Goal: Transaction & Acquisition: Book appointment/travel/reservation

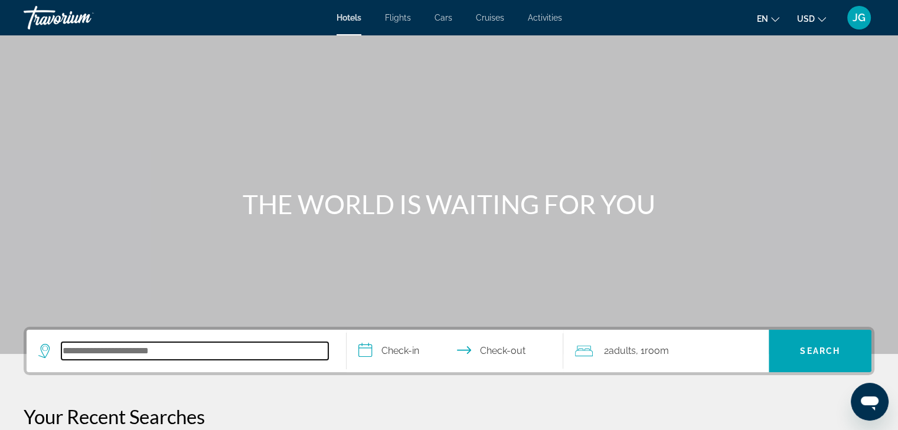
click at [184, 356] on input "Search hotel destination" at bounding box center [194, 351] width 267 height 18
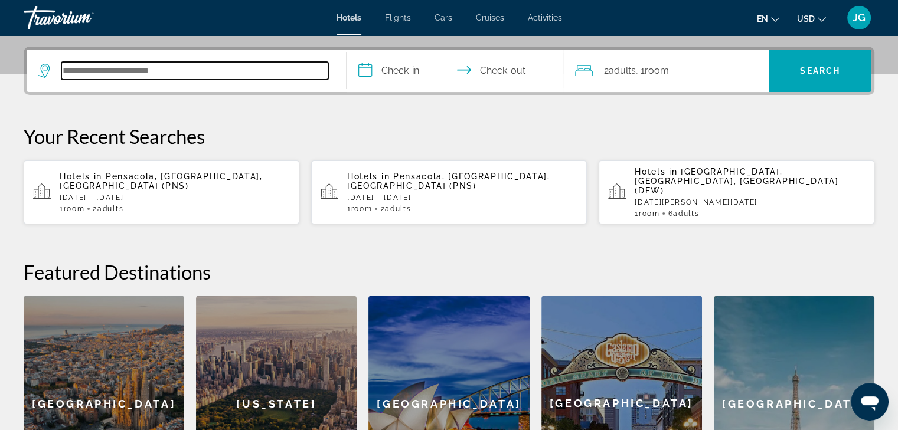
scroll to position [288, 0]
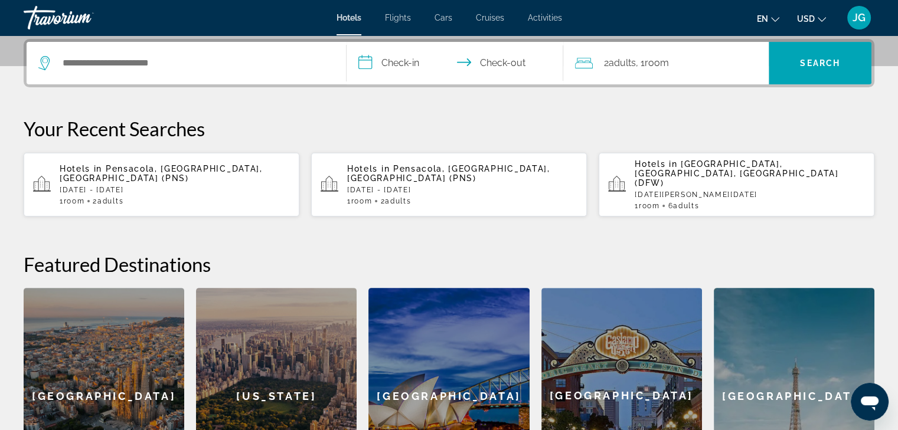
click at [151, 170] on div "Hotels in [GEOGRAPHIC_DATA], [GEOGRAPHIC_DATA], [GEOGRAPHIC_DATA] (PNS) [DATE] …" at bounding box center [175, 184] width 230 height 41
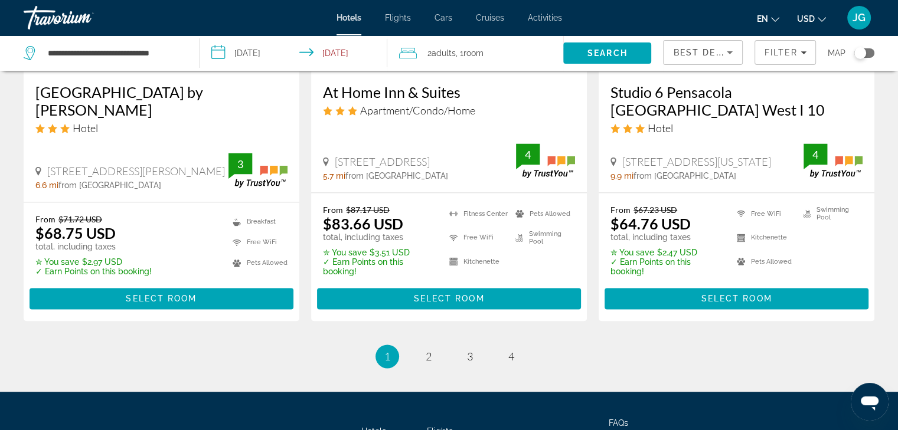
scroll to position [1707, 0]
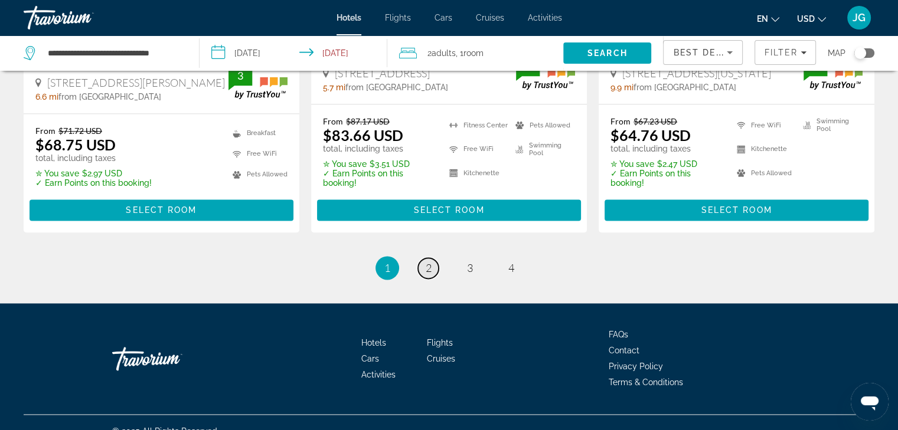
click at [427, 262] on span "2" at bounding box center [429, 268] width 6 height 13
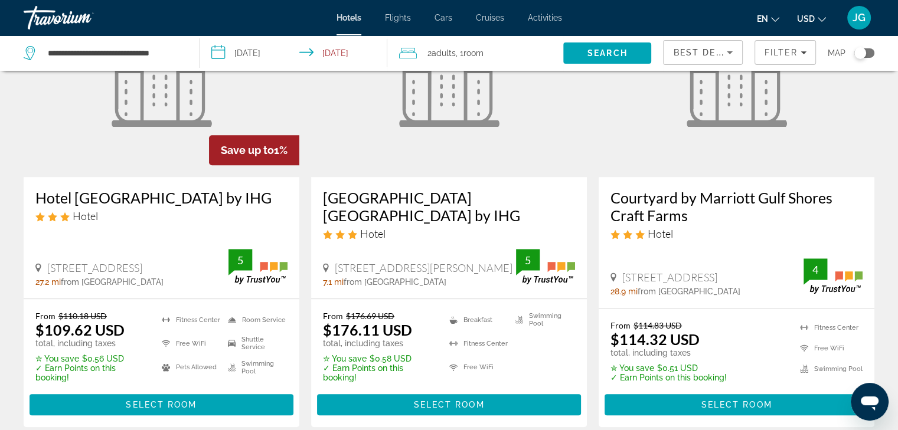
scroll to position [605, 0]
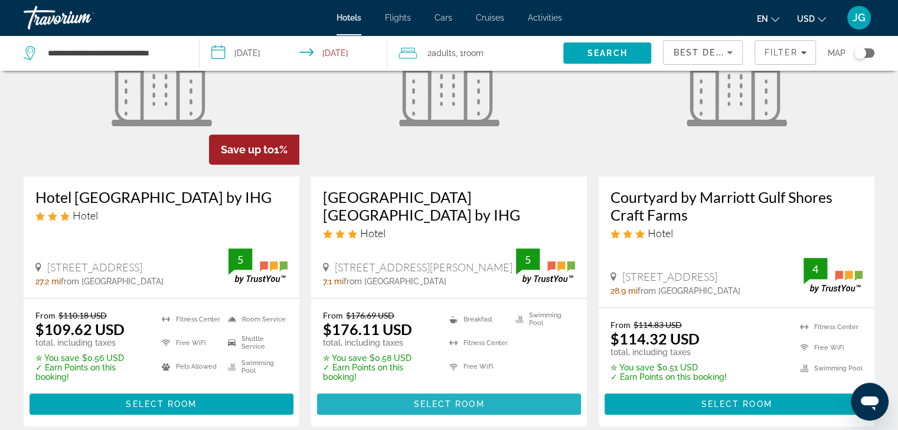
click at [443, 400] on span "Select Room" at bounding box center [448, 404] width 71 height 9
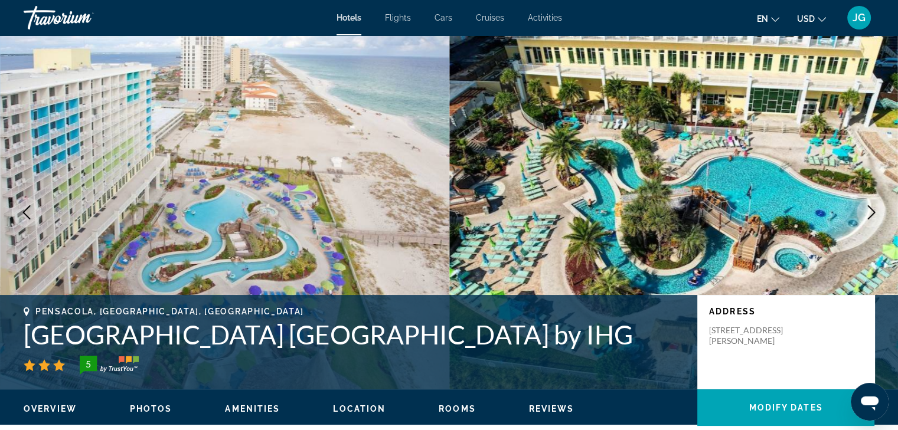
click at [869, 217] on icon "Next image" at bounding box center [871, 212] width 14 height 14
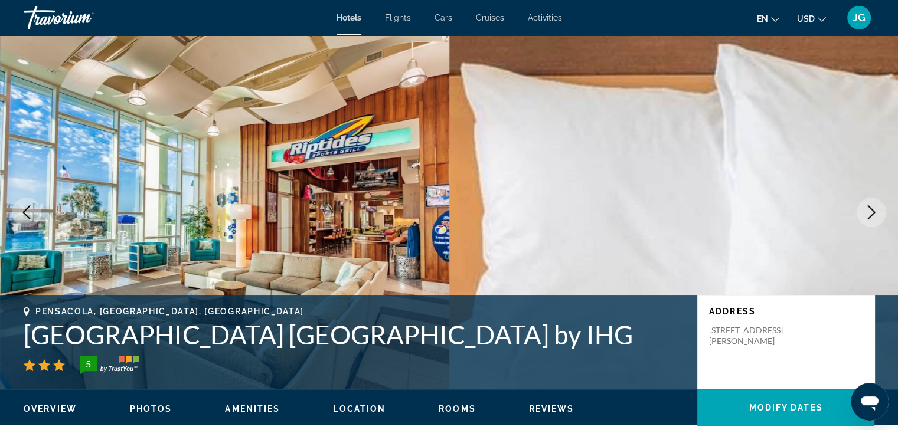
click at [462, 408] on span "Rooms" at bounding box center [457, 408] width 37 height 9
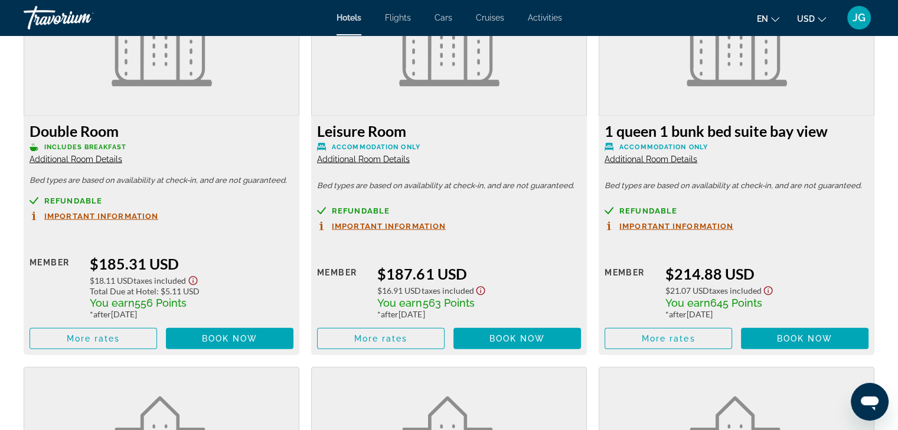
scroll to position [2528, 0]
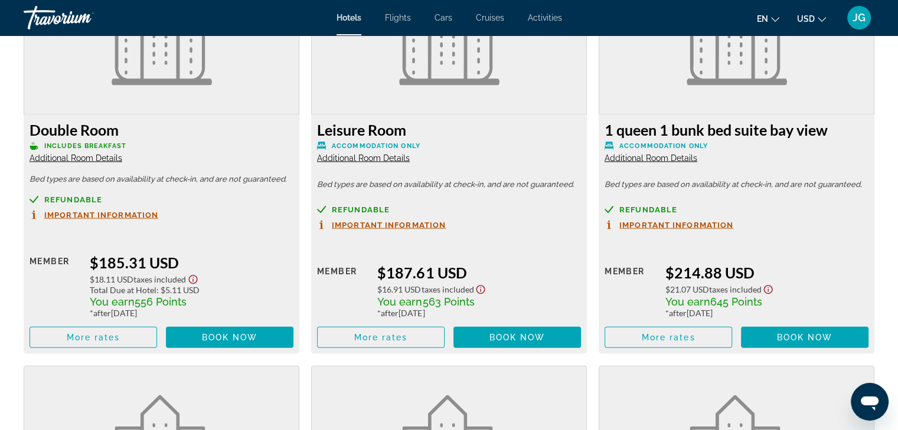
click at [92, 158] on span "Additional Room Details" at bounding box center [76, 158] width 93 height 9
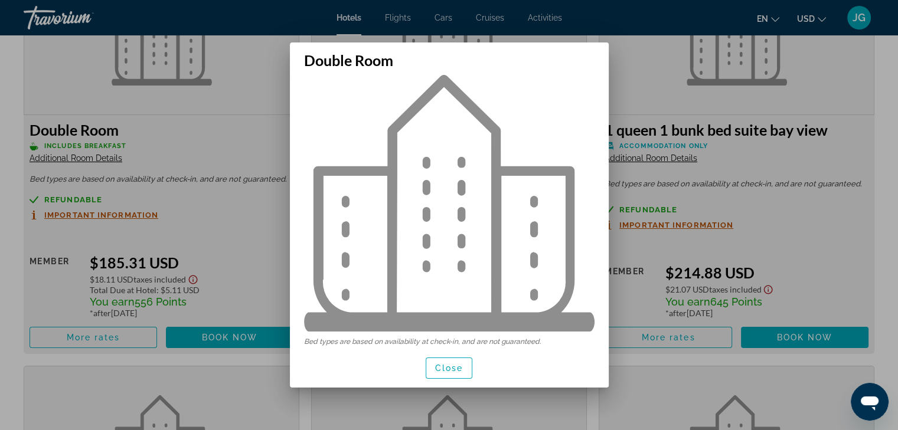
scroll to position [18, 0]
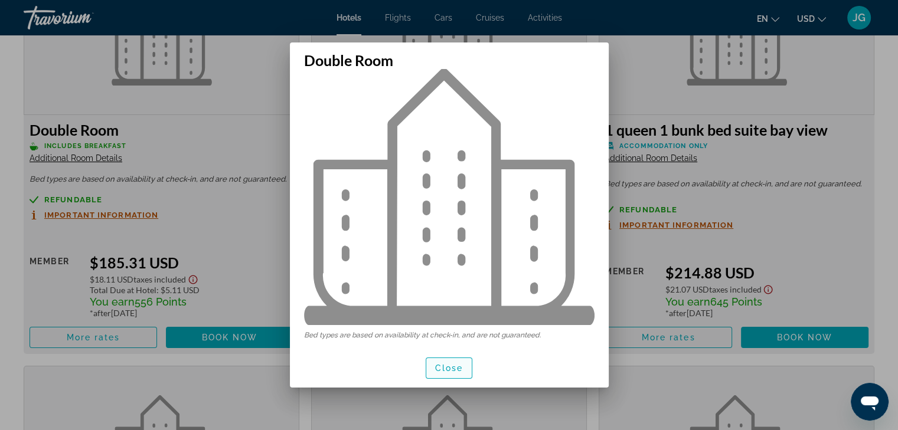
click at [449, 370] on span "Close" at bounding box center [449, 368] width 28 height 9
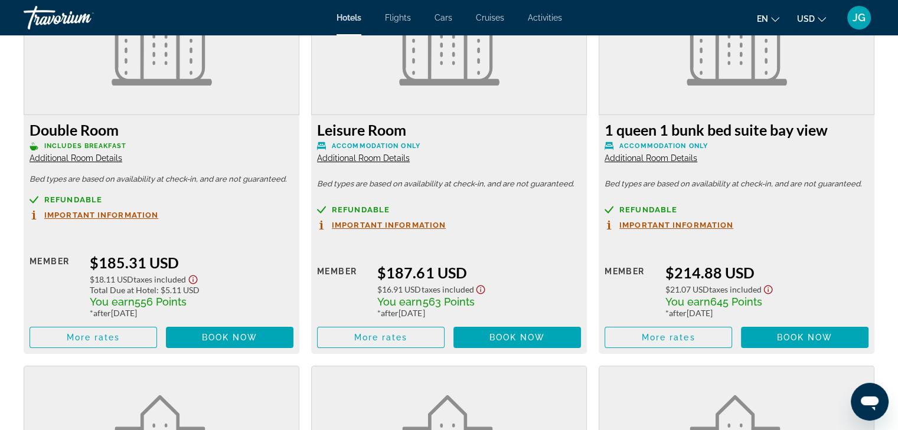
scroll to position [2528, 0]
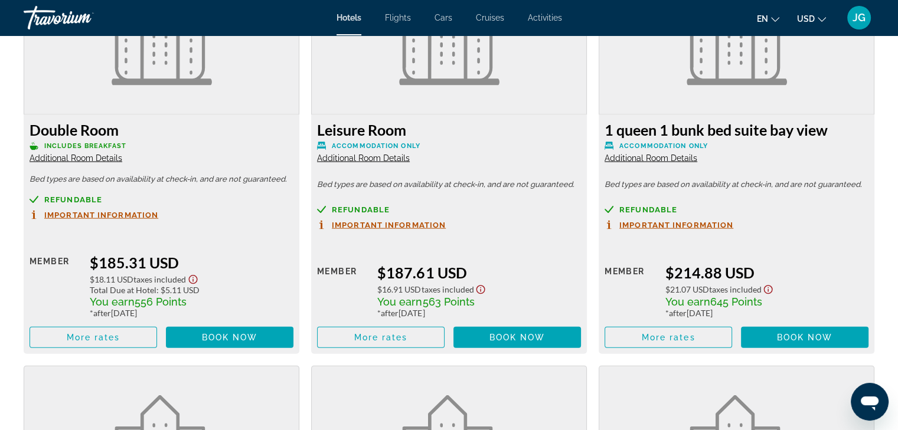
click at [101, 160] on span "Additional Room Details" at bounding box center [76, 158] width 93 height 9
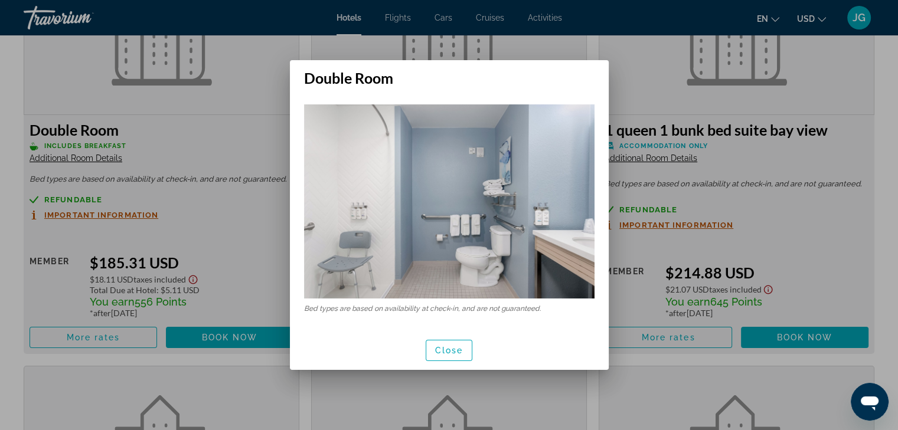
scroll to position [0, 0]
click at [101, 160] on div at bounding box center [449, 215] width 898 height 430
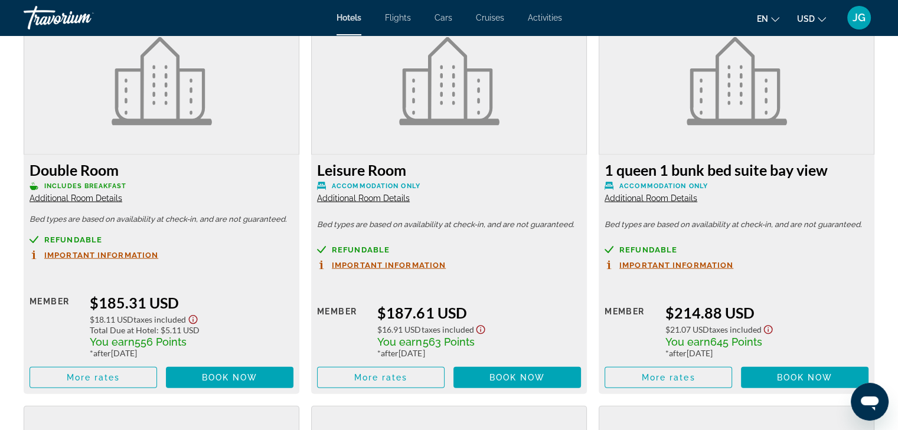
scroll to position [2488, 0]
click at [99, 181] on p "Includes Breakfast" at bounding box center [162, 185] width 264 height 9
click at [194, 237] on div "Refundable" at bounding box center [162, 239] width 264 height 9
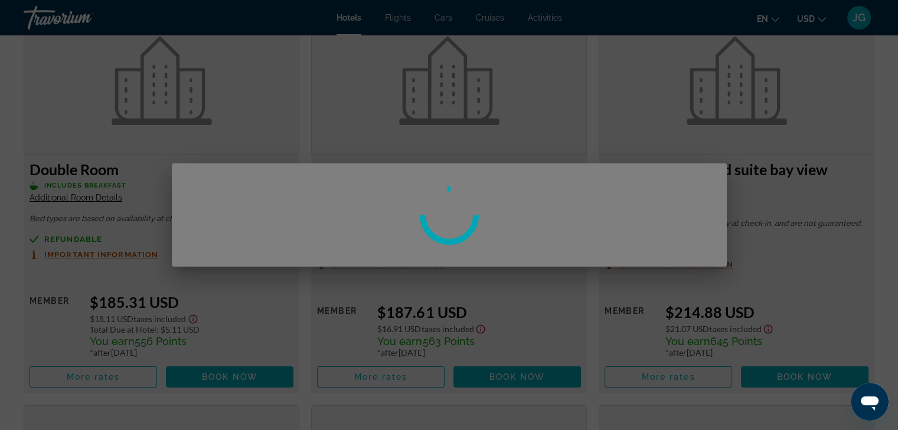
scroll to position [0, 0]
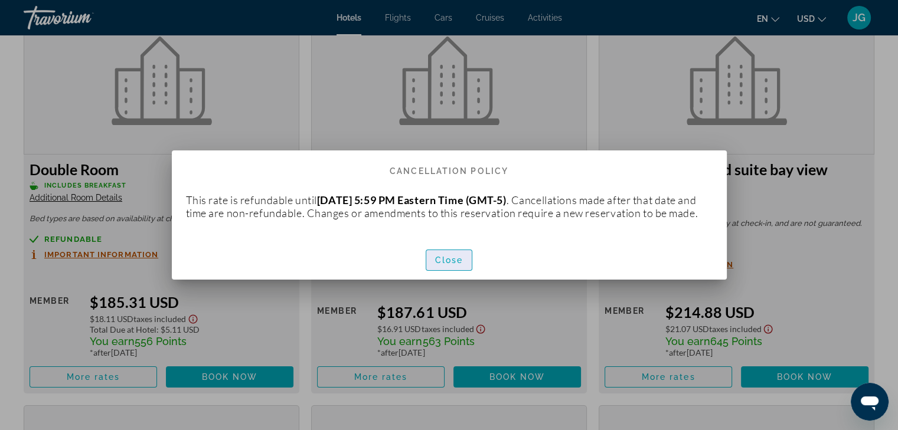
click at [446, 265] on span "Close" at bounding box center [449, 260] width 28 height 9
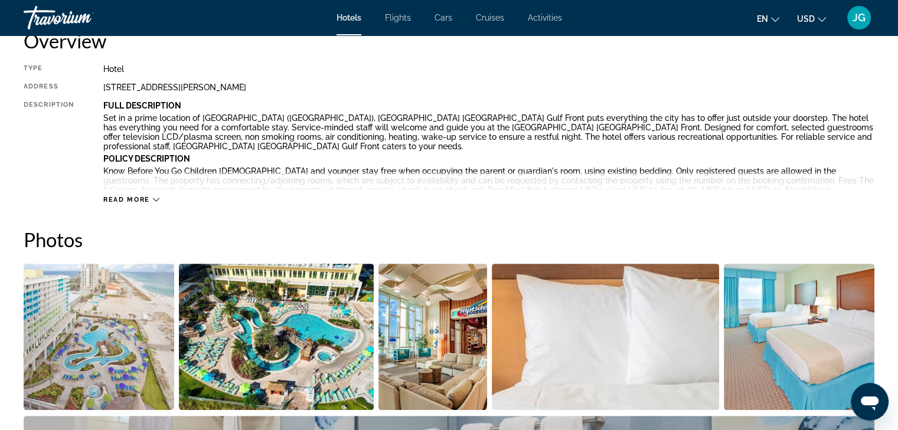
scroll to position [420, 0]
click at [136, 274] on img "Open full-screen image slider" at bounding box center [99, 336] width 151 height 146
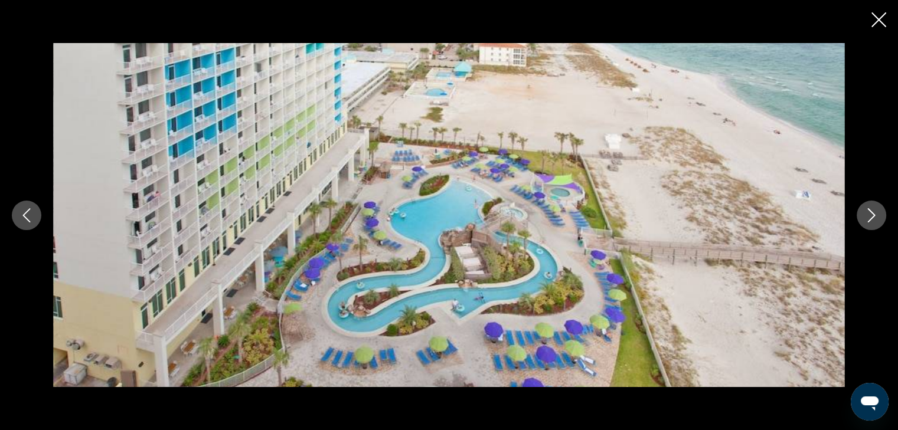
click at [870, 214] on icon "Next image" at bounding box center [871, 215] width 14 height 14
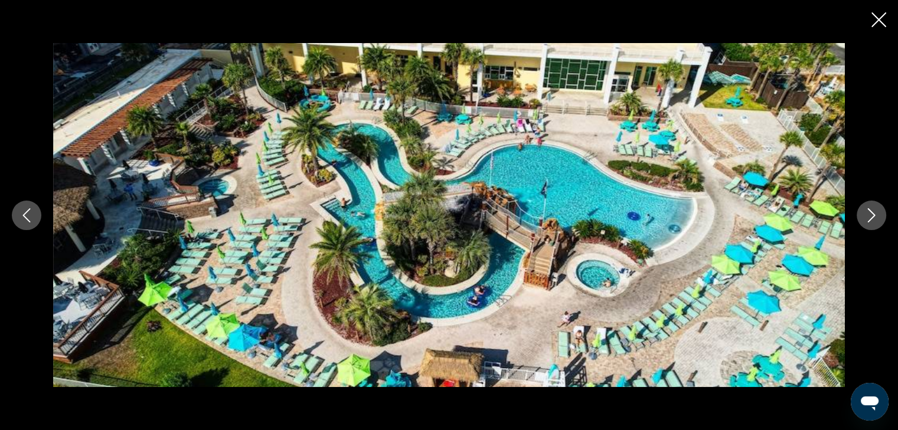
click at [870, 214] on icon "Next image" at bounding box center [871, 215] width 14 height 14
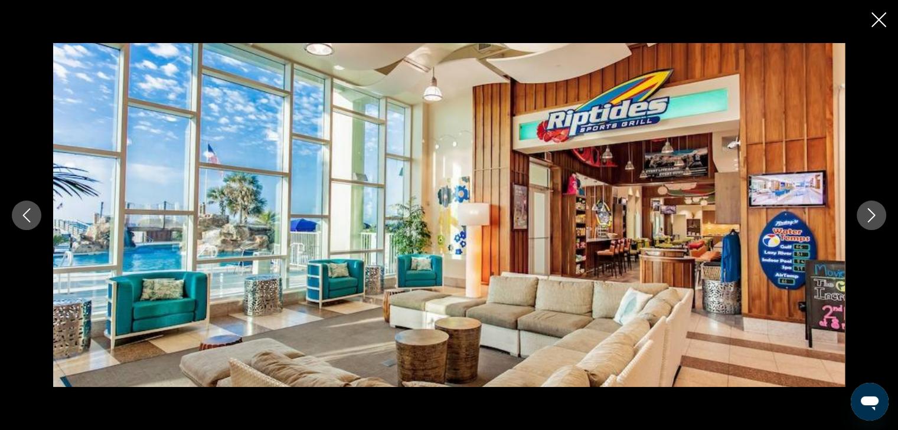
click at [873, 19] on icon "Close slideshow" at bounding box center [879, 19] width 15 height 15
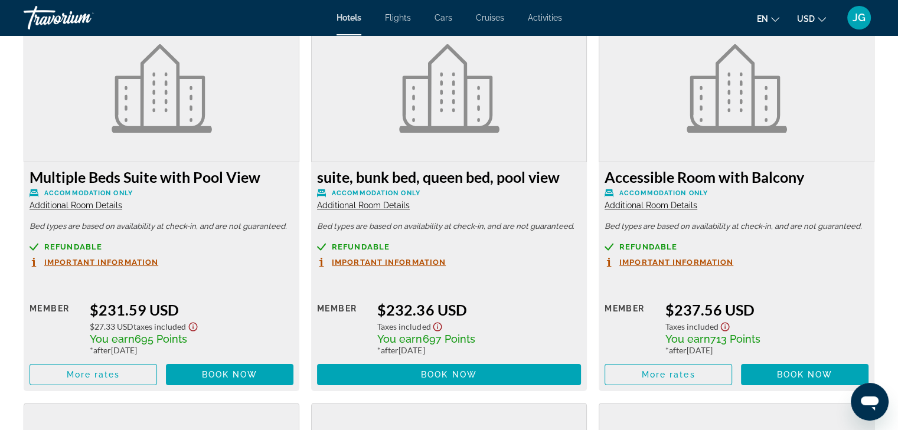
scroll to position [4485, 0]
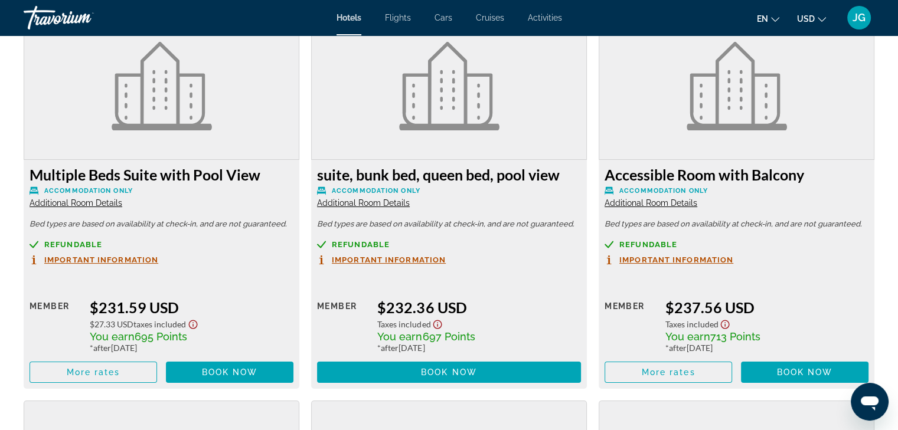
click at [487, 172] on h3 "suite, bunk bed, queen bed, pool view" at bounding box center [449, 175] width 264 height 18
click at [498, 241] on div "Refundable" at bounding box center [449, 244] width 264 height 9
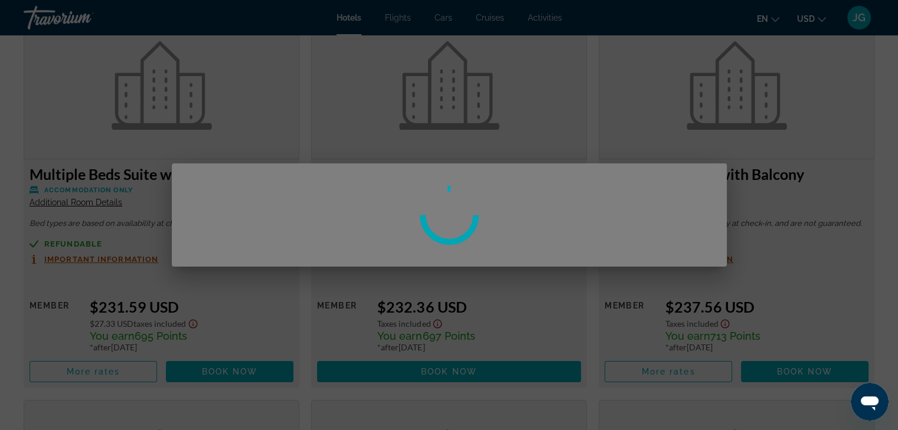
scroll to position [0, 0]
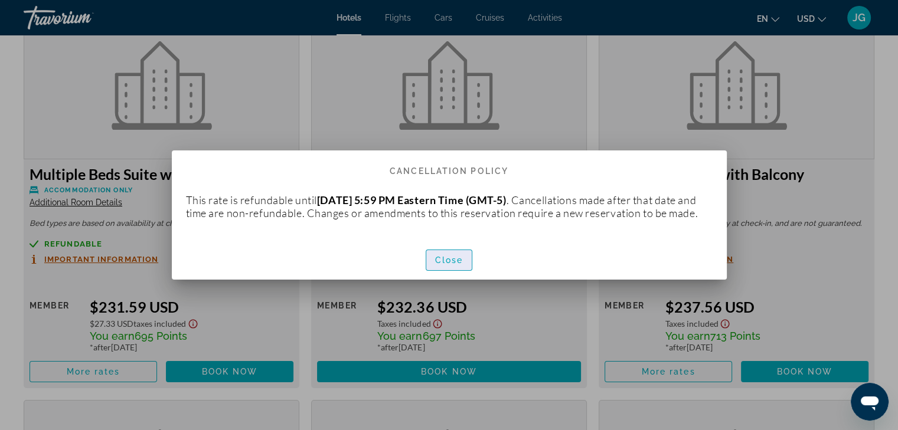
click at [441, 275] on span "button" at bounding box center [449, 260] width 46 height 28
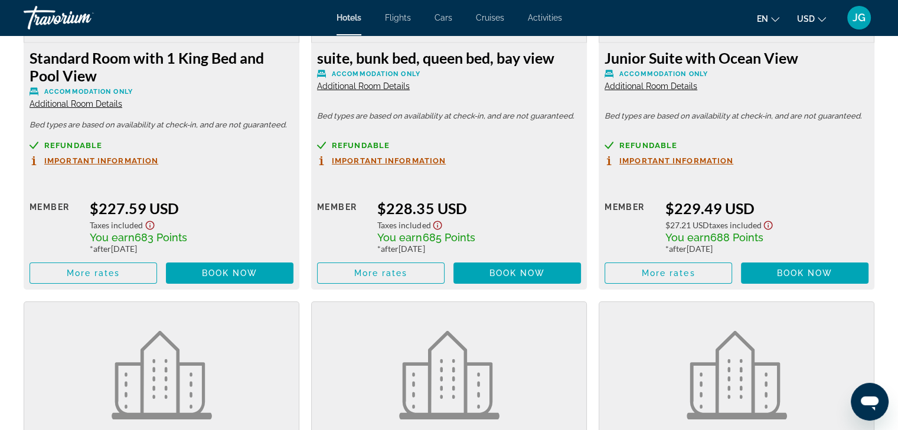
scroll to position [3790, 0]
click at [666, 162] on span "Important Information" at bounding box center [676, 162] width 114 height 8
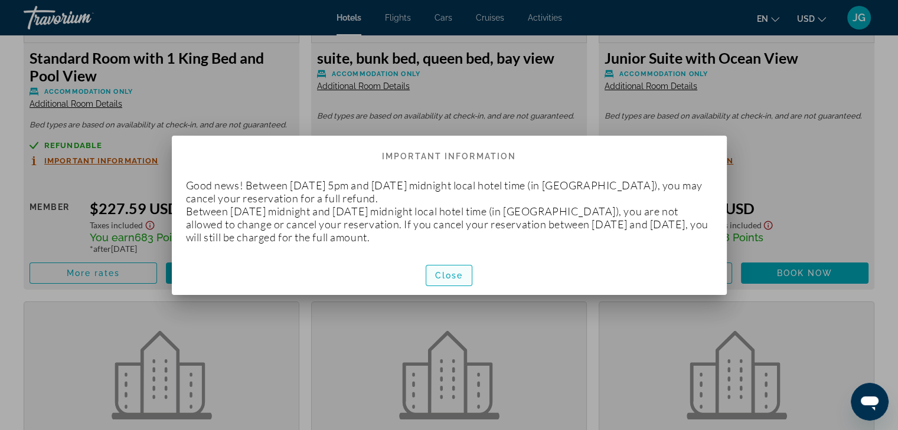
click at [448, 278] on span "Close" at bounding box center [449, 275] width 28 height 9
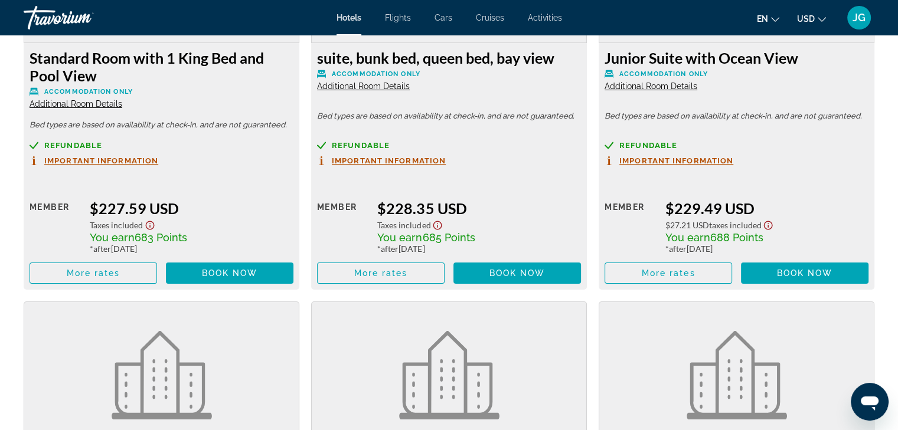
scroll to position [3790, 0]
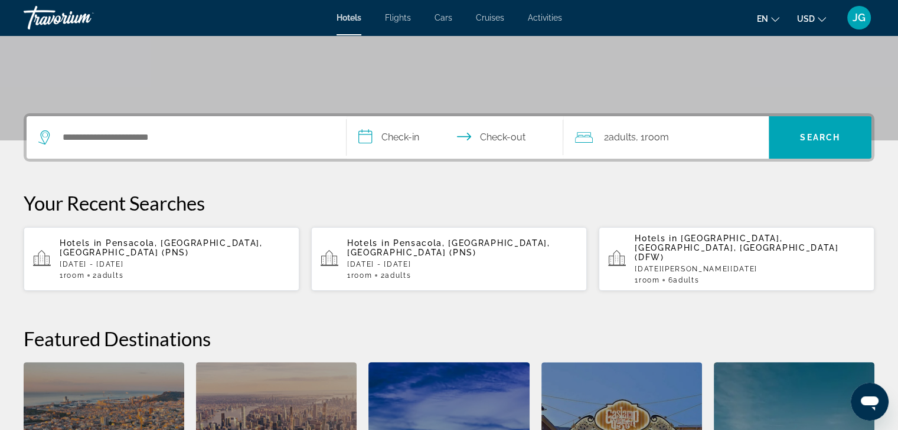
scroll to position [211, 0]
